Goal: Navigation & Orientation: Go to known website

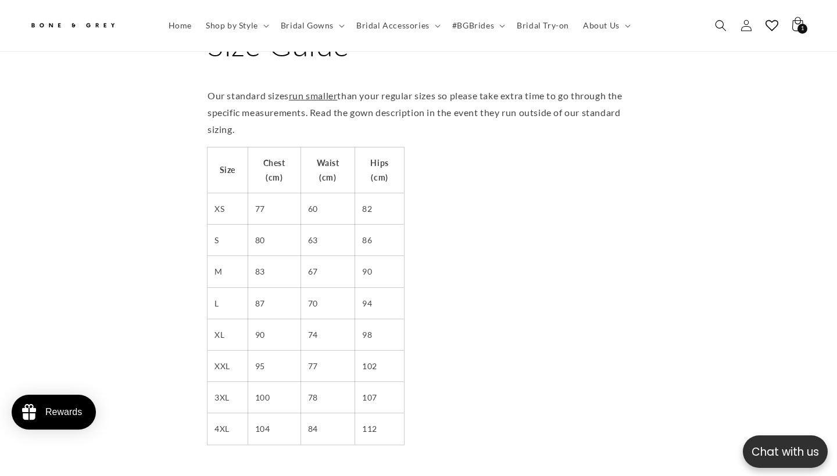
scroll to position [86, 0]
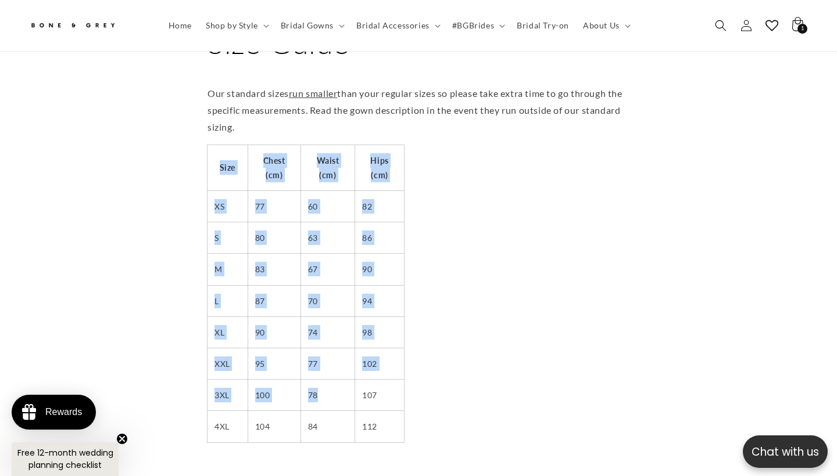
drag, startPoint x: 206, startPoint y: 134, endPoint x: 342, endPoint y: 385, distance: 285.7
click at [342, 385] on section "Size Guide Our standard sizes run smaller than your regular sizes so please tak…" at bounding box center [418, 467] width 837 height 921
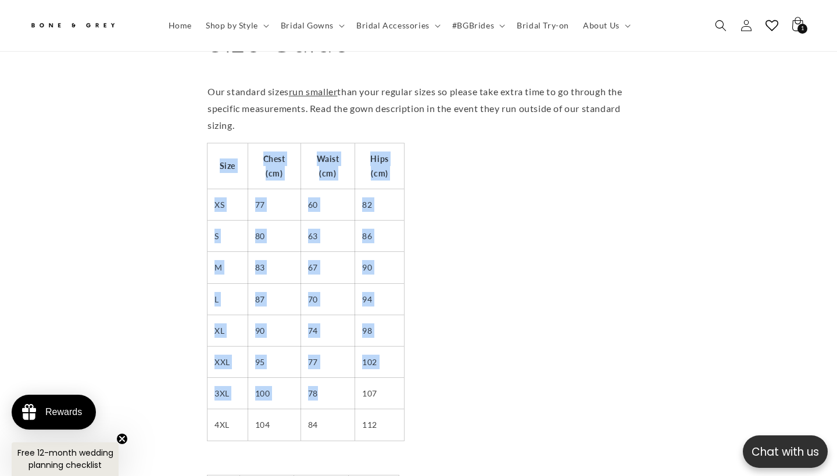
scroll to position [88, 0]
click at [310, 189] on td "60" at bounding box center [327, 204] width 55 height 31
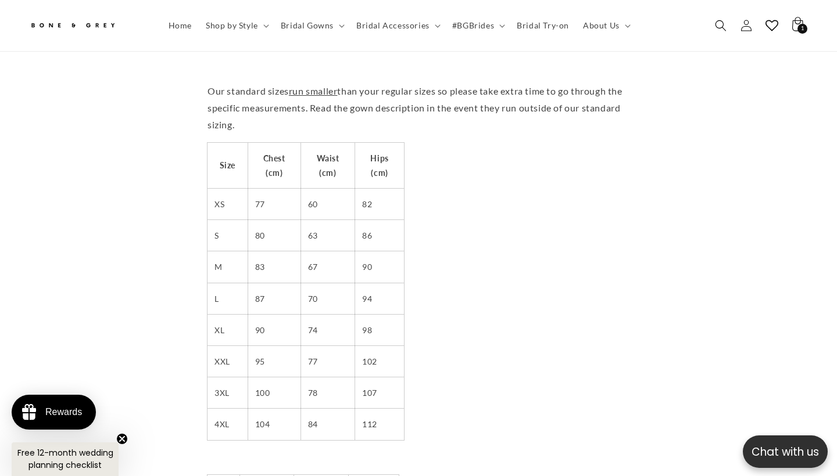
drag, startPoint x: 208, startPoint y: 124, endPoint x: 453, endPoint y: 394, distance: 364.3
copy table
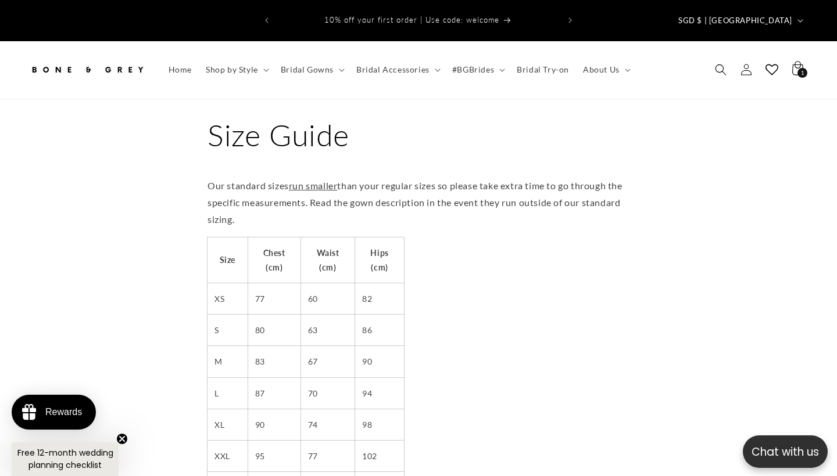
scroll to position [0, 0]
click at [132, 57] on img at bounding box center [87, 70] width 116 height 26
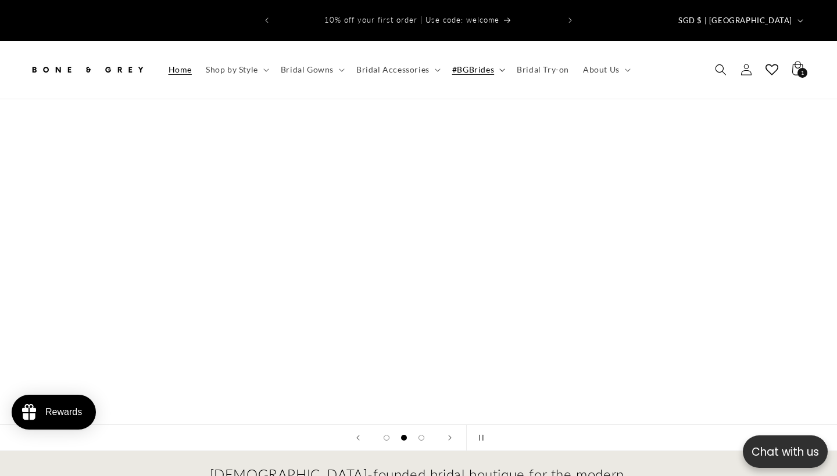
scroll to position [0, 837]
